Goal: Task Accomplishment & Management: Manage account settings

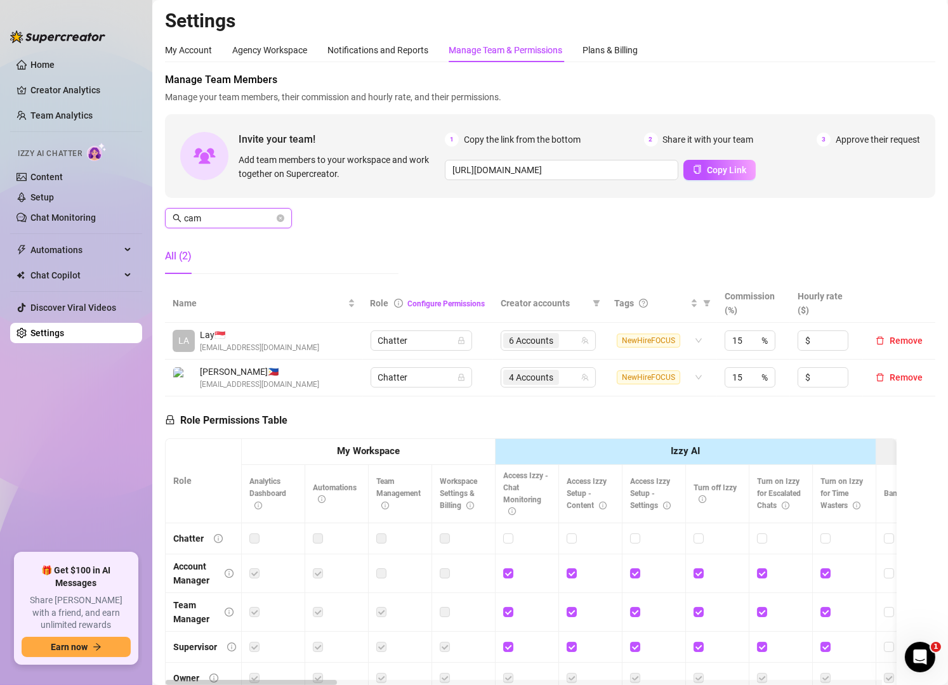
click at [227, 222] on input "cam" at bounding box center [229, 218] width 90 height 14
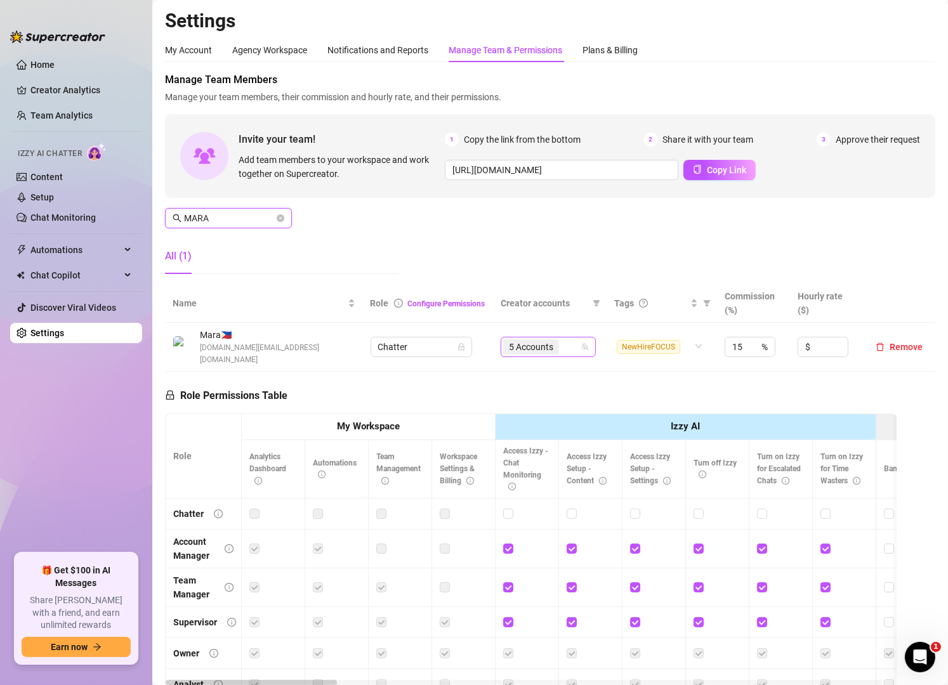
click at [557, 341] on div "5 Accounts" at bounding box center [541, 347] width 77 height 18
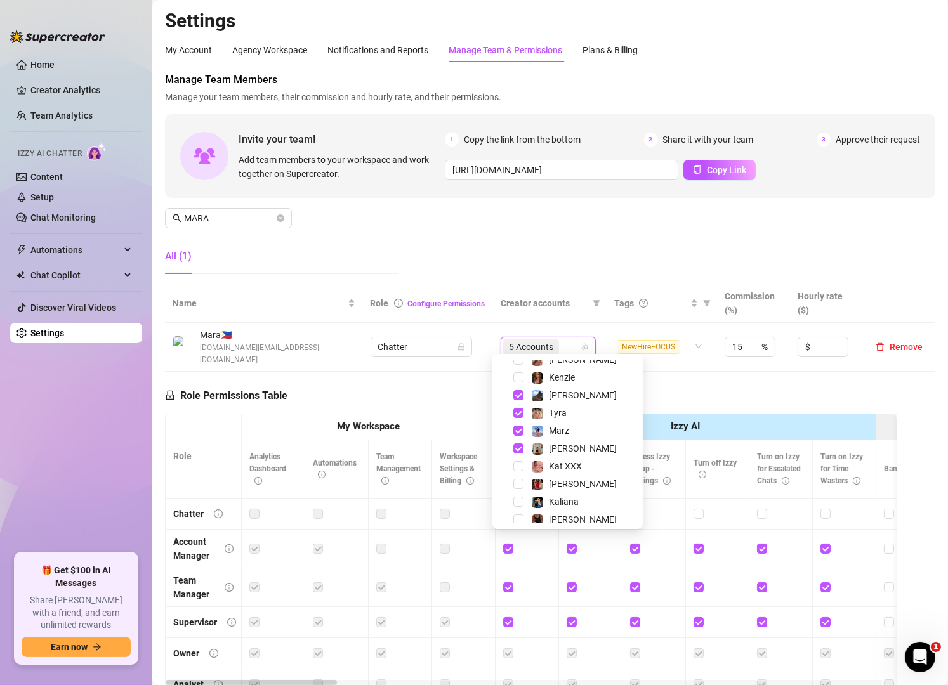
scroll to position [228, 0]
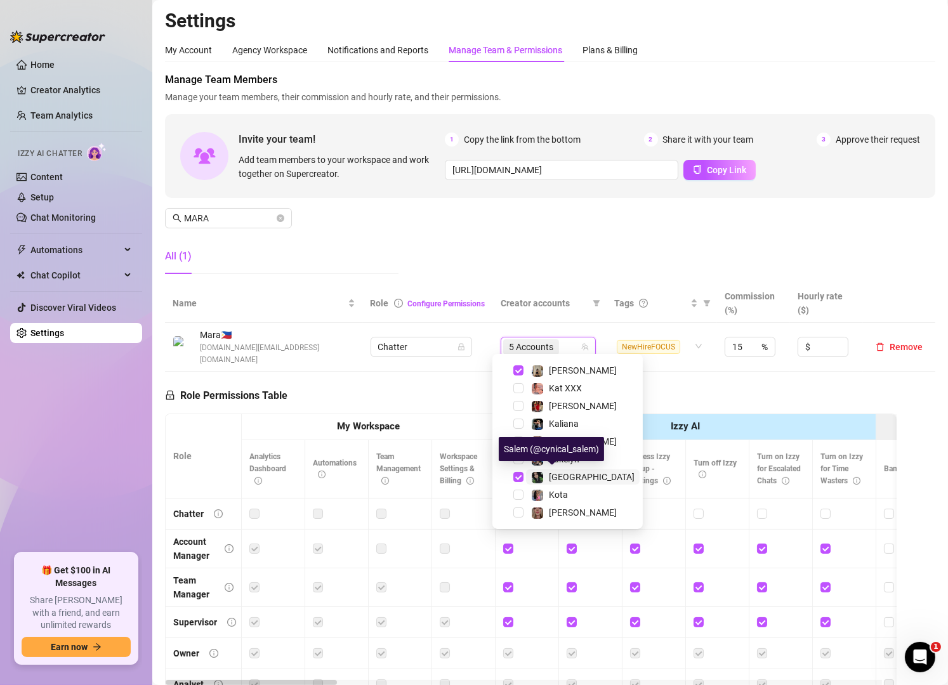
click at [548, 473] on div "[GEOGRAPHIC_DATA]" at bounding box center [582, 477] width 103 height 15
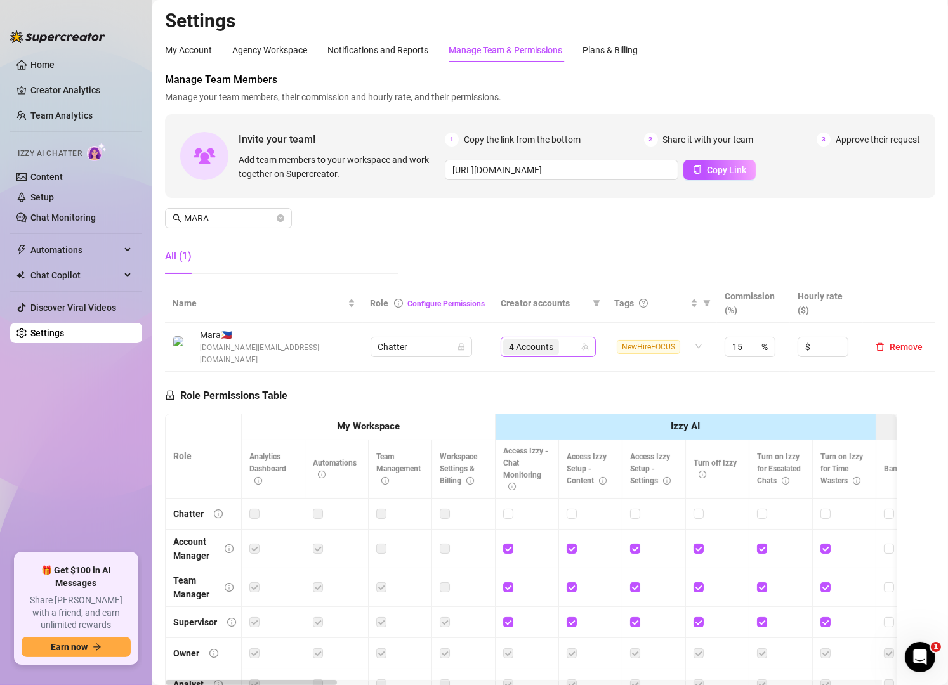
scroll to position [17, 0]
click at [560, 338] on div "4 Accounts" at bounding box center [541, 347] width 77 height 18
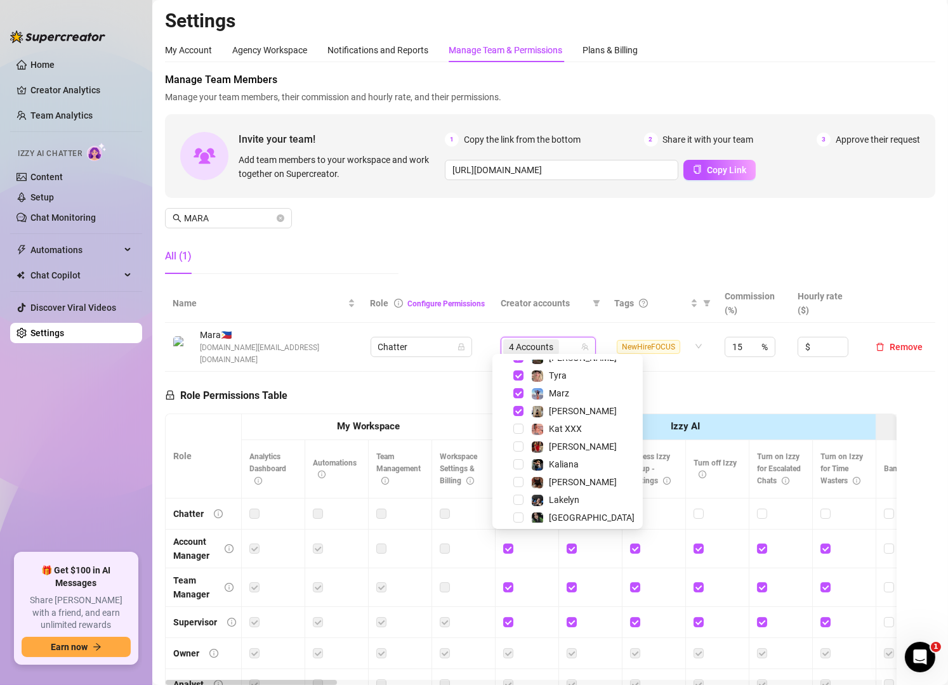
scroll to position [228, 0]
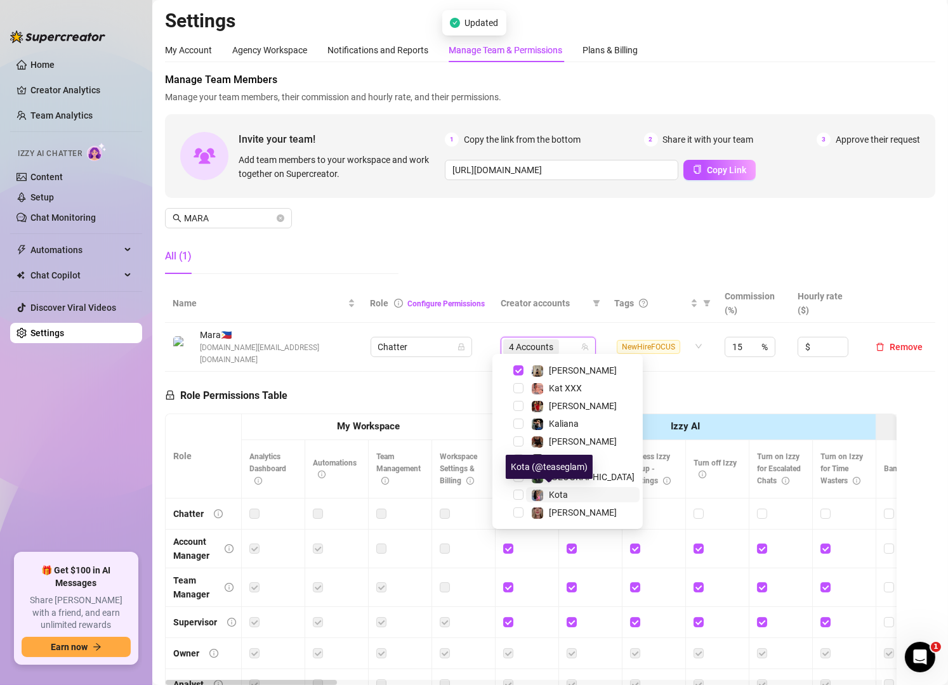
click at [557, 492] on span "Kota" at bounding box center [558, 495] width 19 height 10
click at [226, 213] on input "MARA" at bounding box center [229, 218] width 90 height 14
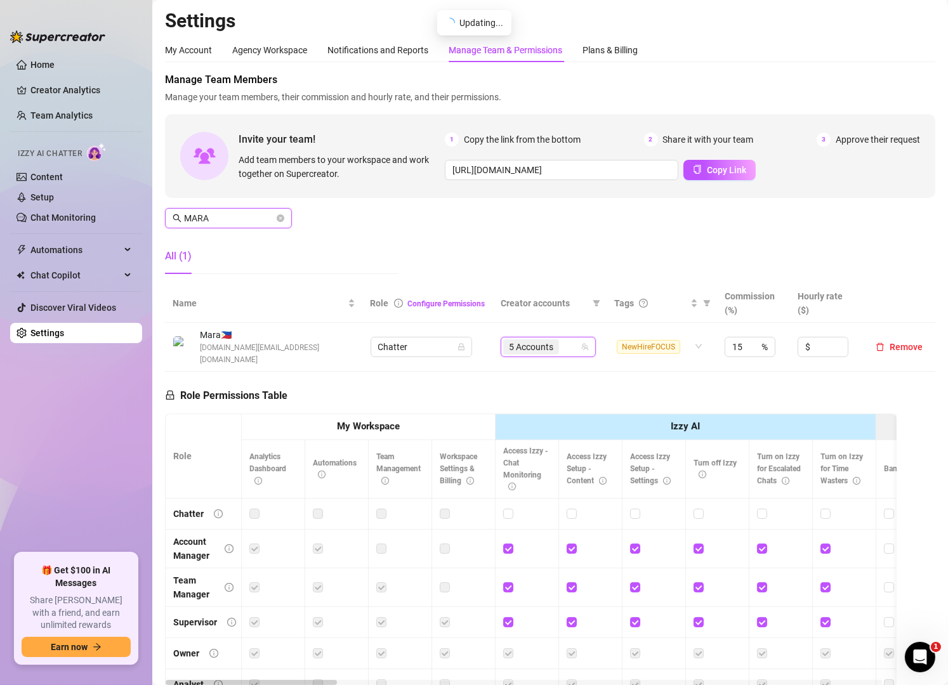
click at [226, 213] on input "MARA" at bounding box center [229, 218] width 90 height 14
type input "I"
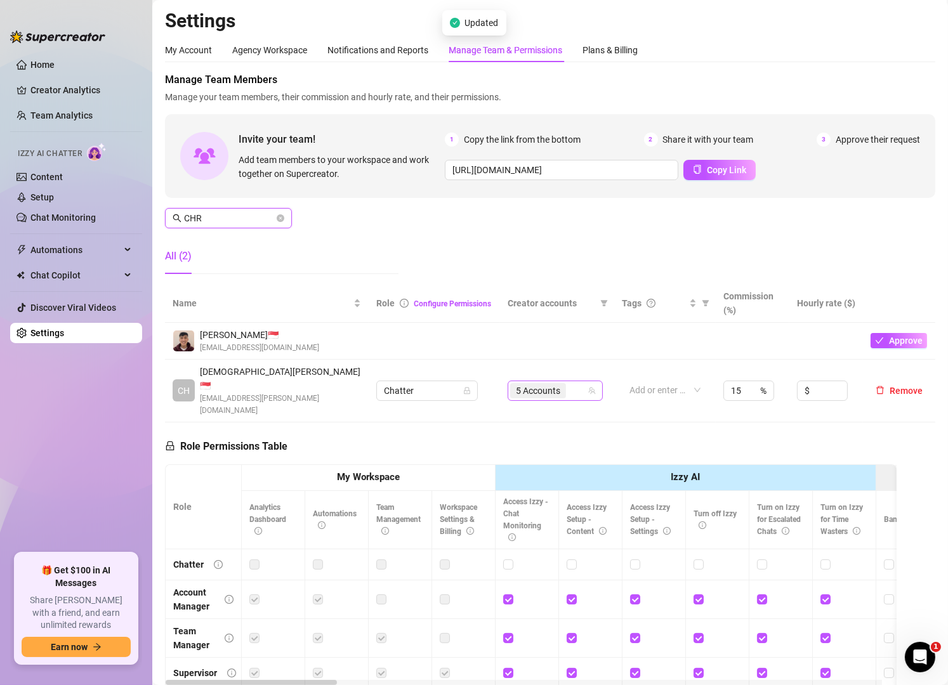
click at [572, 382] on div "5 Accounts" at bounding box center [548, 391] width 77 height 18
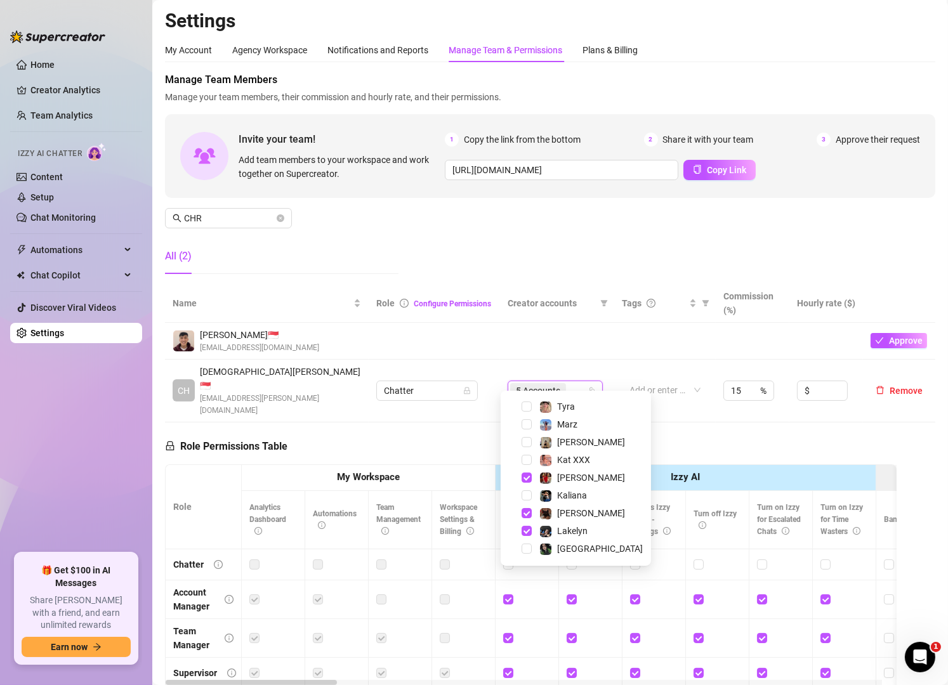
scroll to position [228, 0]
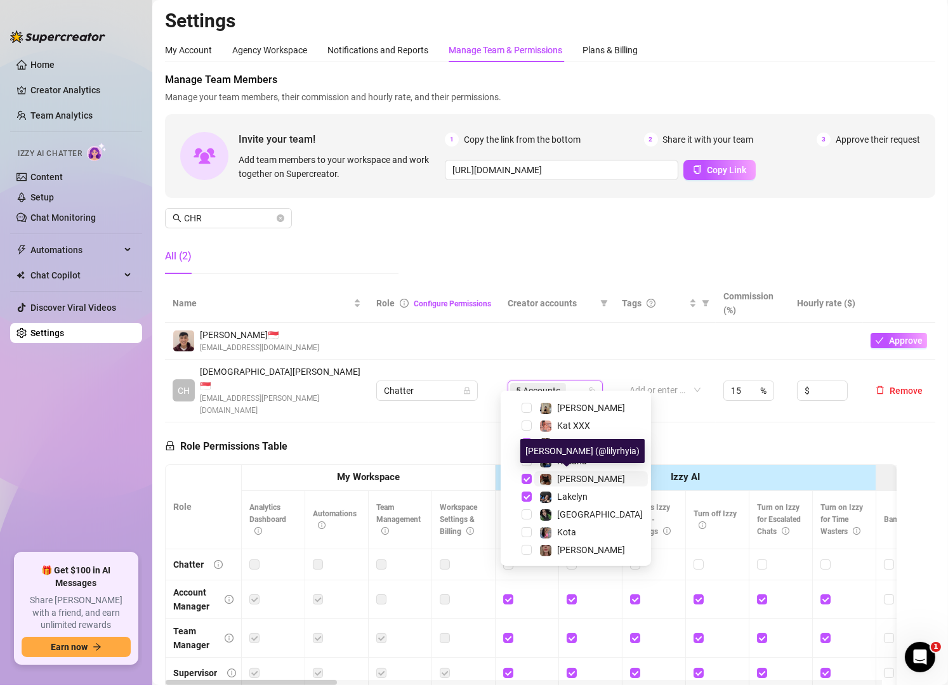
click at [579, 480] on span "[PERSON_NAME]" at bounding box center [591, 479] width 68 height 10
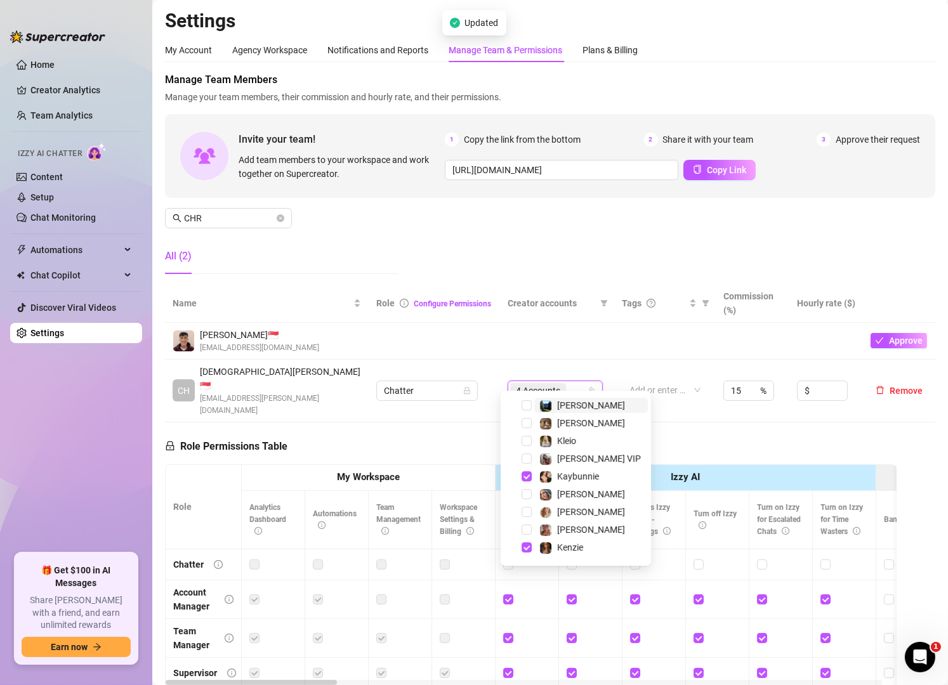
click at [571, 382] on div "4 Accounts" at bounding box center [548, 391] width 77 height 18
click at [553, 405] on div "[PERSON_NAME]" at bounding box center [583, 405] width 86 height 15
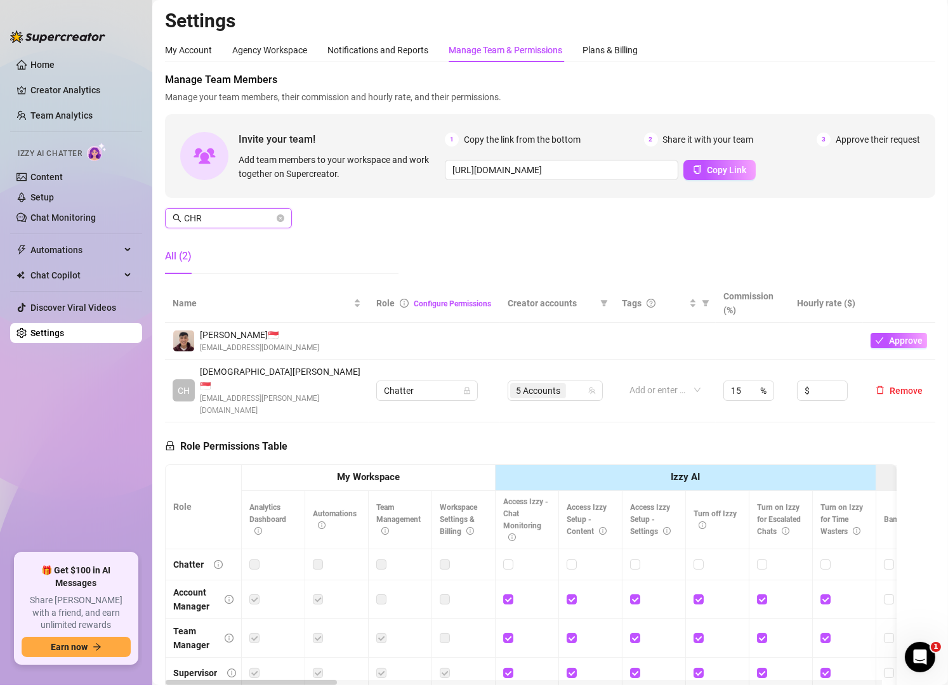
click at [243, 217] on input "CHR" at bounding box center [229, 218] width 90 height 14
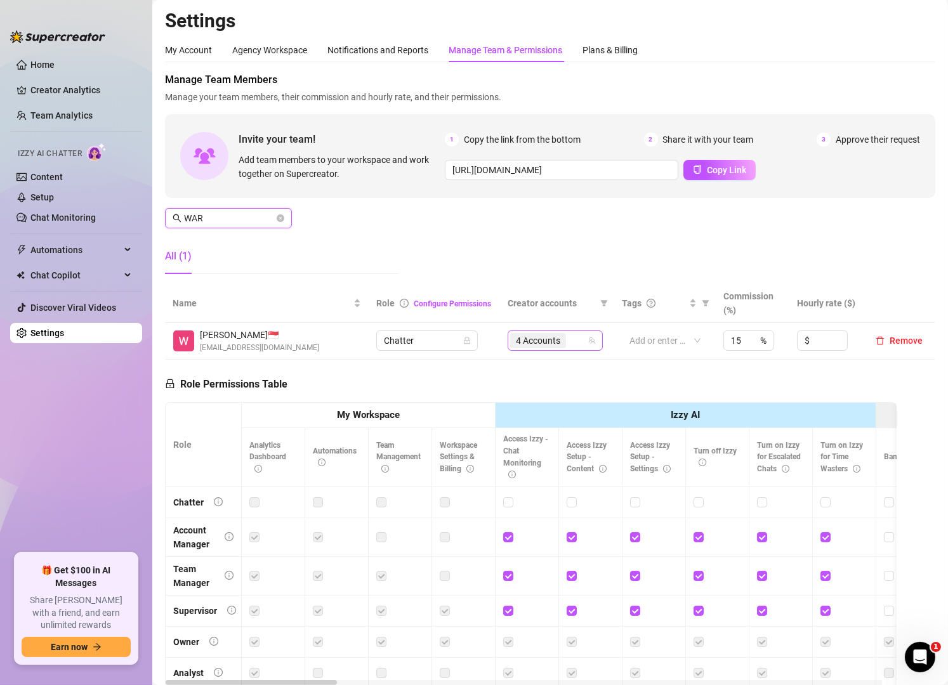
click at [569, 345] on div "4 Accounts" at bounding box center [548, 341] width 77 height 18
type input "WAR"
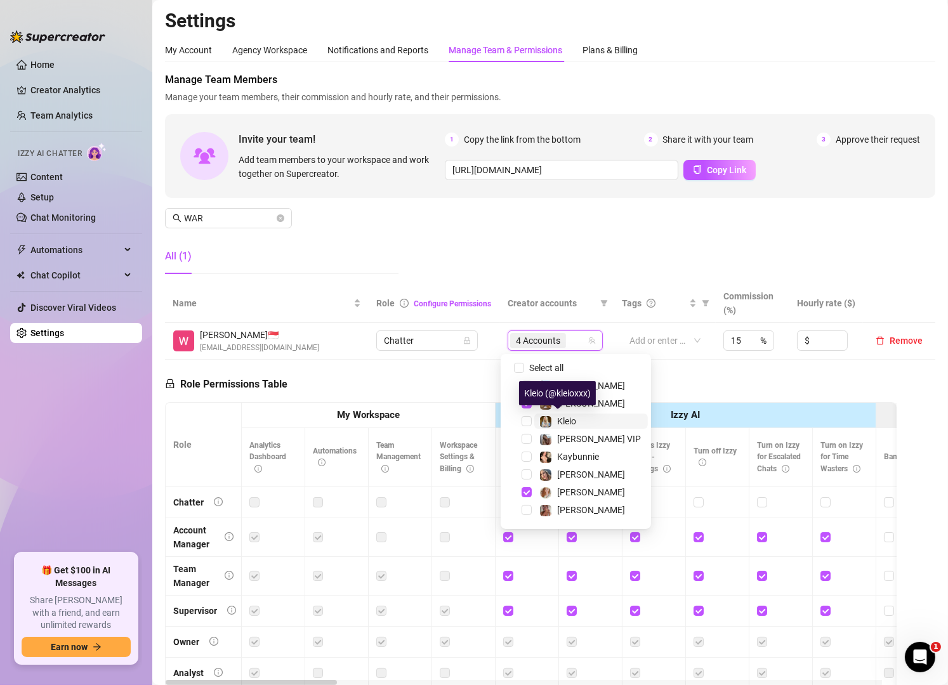
click at [565, 421] on span "Kleio" at bounding box center [566, 421] width 19 height 10
click at [538, 276] on div "Manage Team Members Manage your team members, their commission and hourly rate,…" at bounding box center [550, 178] width 771 height 212
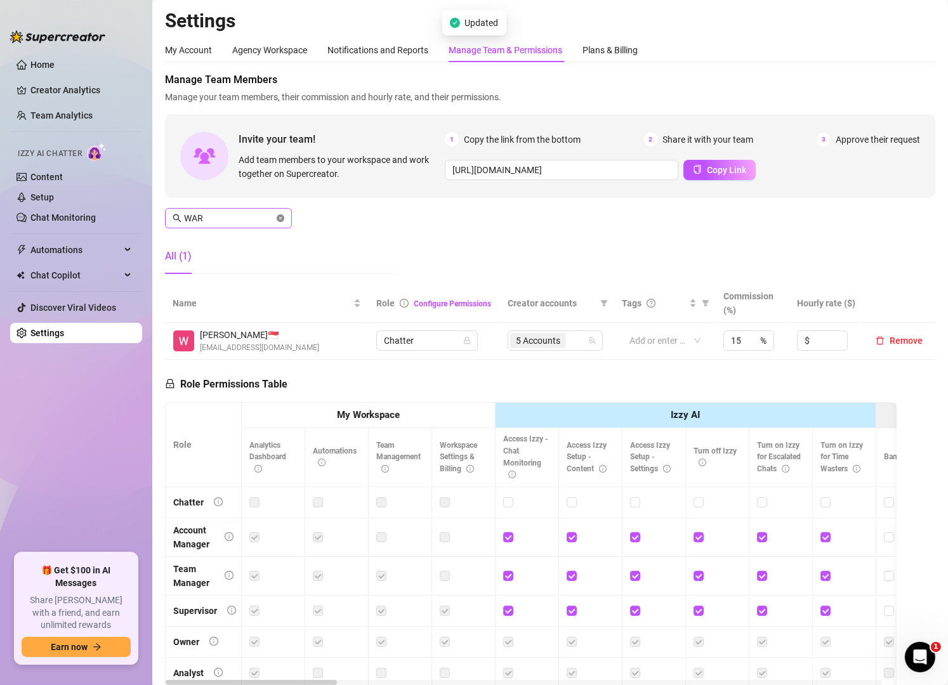
click at [279, 215] on icon "close-circle" at bounding box center [281, 219] width 8 height 8
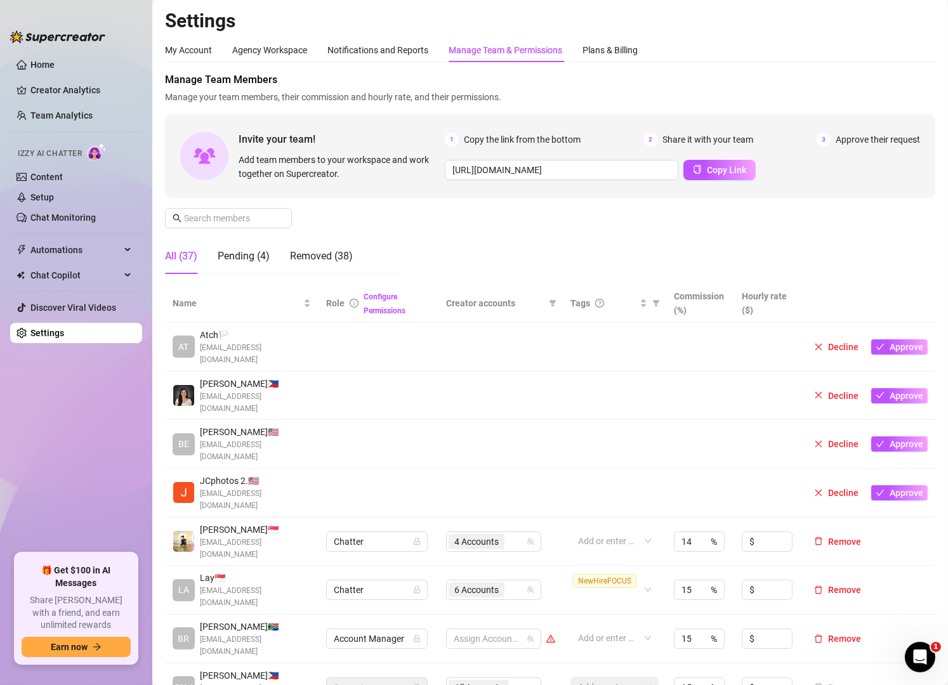
click at [99, 458] on ul "Home Creator Analytics Team Analytics Izzy AI Chatter Content Setup Chat Monito…" at bounding box center [76, 299] width 132 height 499
